Goal: Find specific page/section: Find specific page/section

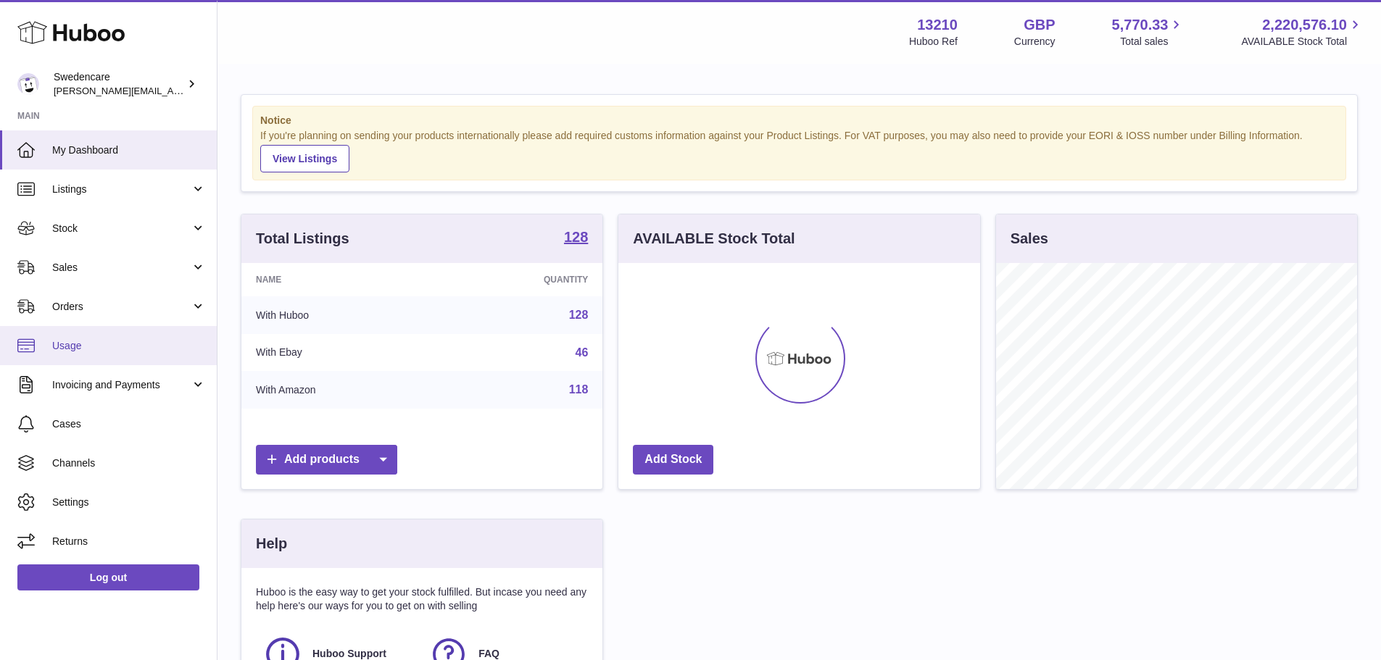
scroll to position [226, 362]
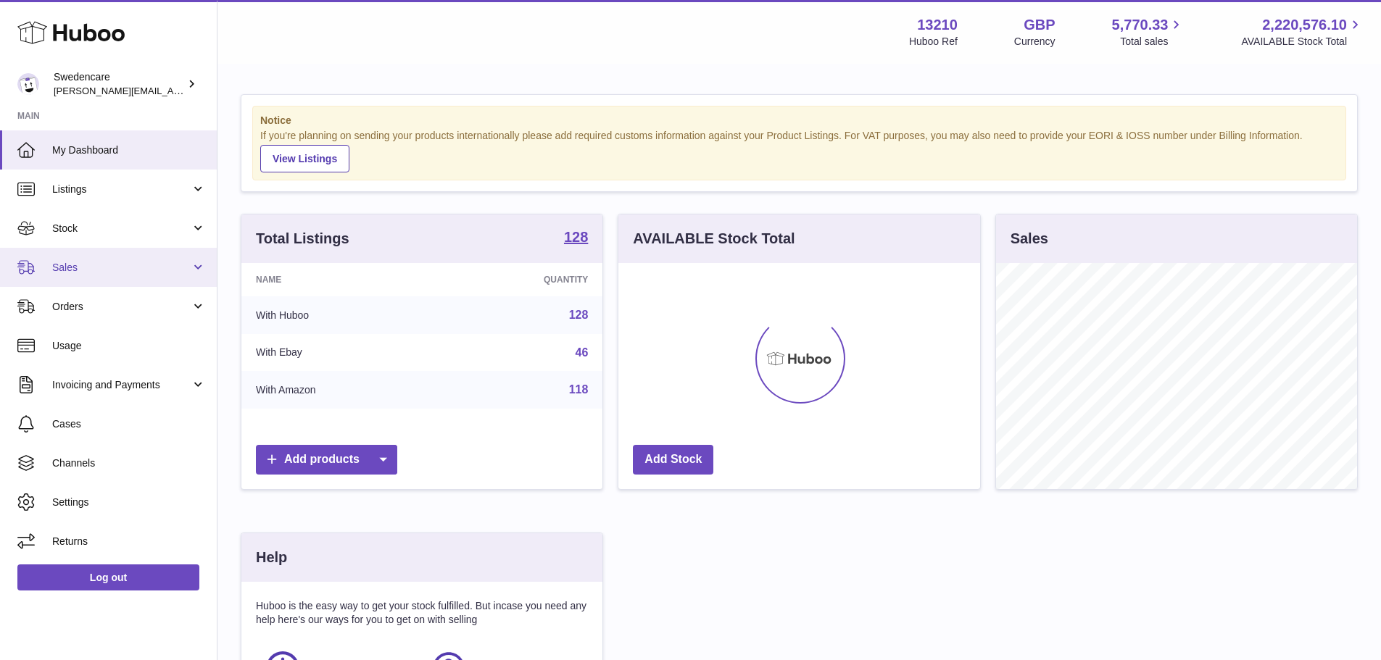
click at [61, 268] on span "Sales" at bounding box center [121, 268] width 138 height 14
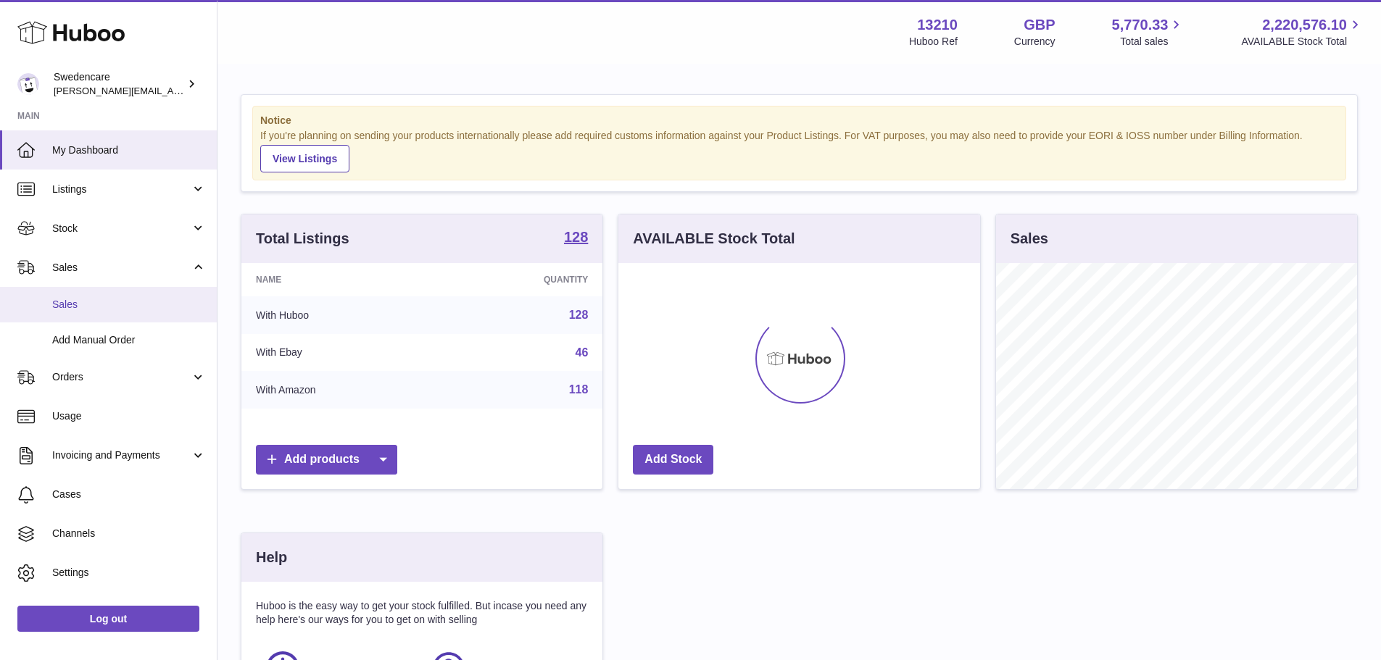
click at [89, 305] on span "Sales" at bounding box center [129, 305] width 154 height 14
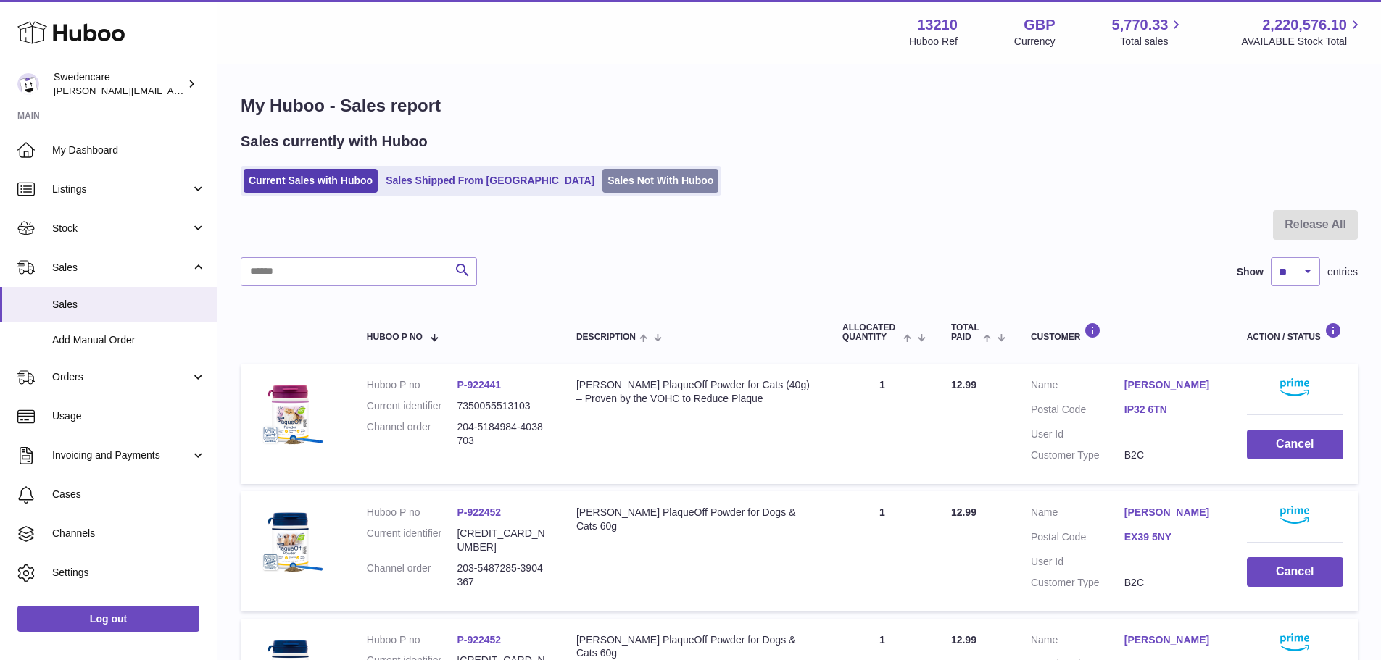
click at [602, 183] on link "Sales Not With Huboo" at bounding box center [660, 181] width 116 height 24
